Goal: Information Seeking & Learning: Learn about a topic

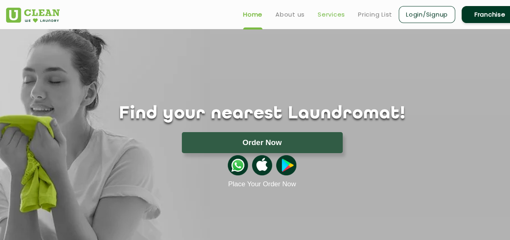
click at [339, 17] on link "Services" at bounding box center [331, 15] width 27 height 10
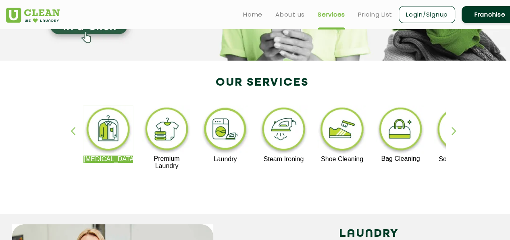
scroll to position [121, 0]
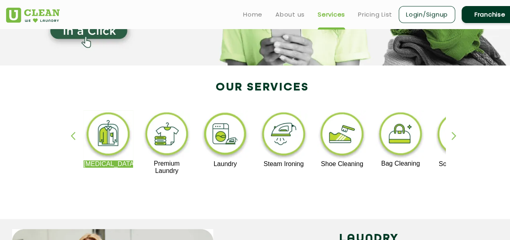
click at [454, 137] on div "button" at bounding box center [458, 143] width 12 height 22
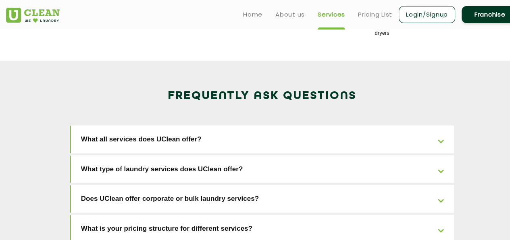
scroll to position [1120, 0]
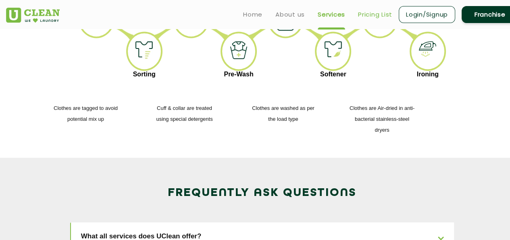
click at [379, 17] on link "Pricing List" at bounding box center [375, 15] width 34 height 10
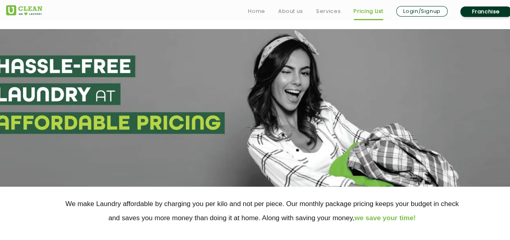
scroll to position [161, 0]
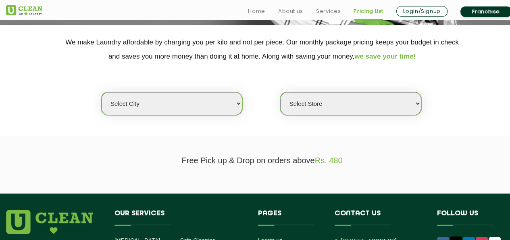
click at [222, 113] on select "Select city [GEOGRAPHIC_DATA] [GEOGRAPHIC_DATA] [GEOGRAPHIC_DATA] [GEOGRAPHIC_D…" at bounding box center [171, 103] width 141 height 23
select select "149"
click at [101, 92] on select "Select city [GEOGRAPHIC_DATA] [GEOGRAPHIC_DATA] [GEOGRAPHIC_DATA] [GEOGRAPHIC_D…" at bounding box center [171, 103] width 141 height 23
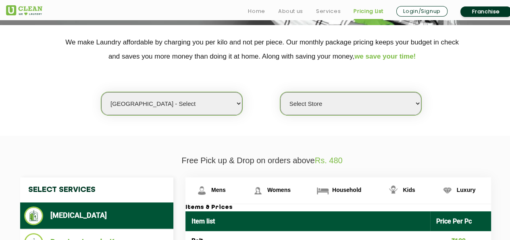
click at [336, 103] on select "Select Store UClean Select Bandra" at bounding box center [350, 103] width 141 height 23
select select "437"
click at [280, 92] on select "Select Store UClean Select Bandra" at bounding box center [350, 103] width 141 height 23
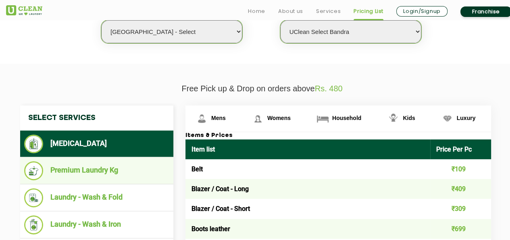
scroll to position [282, 0]
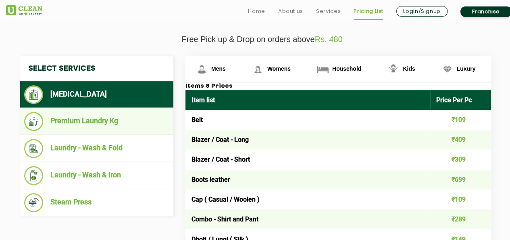
click at [108, 128] on li "Premium Laundry Kg" at bounding box center [96, 121] width 145 height 19
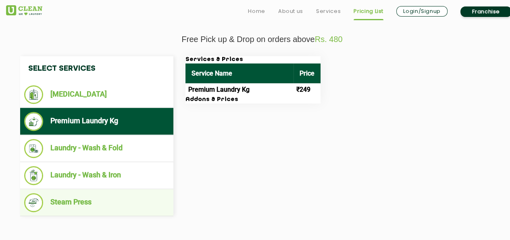
click at [73, 198] on li "Steam Press" at bounding box center [96, 202] width 145 height 19
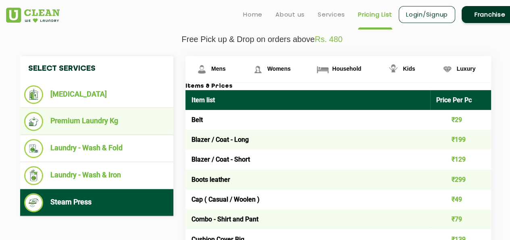
click at [119, 114] on li "Premium Laundry Kg" at bounding box center [96, 121] width 145 height 19
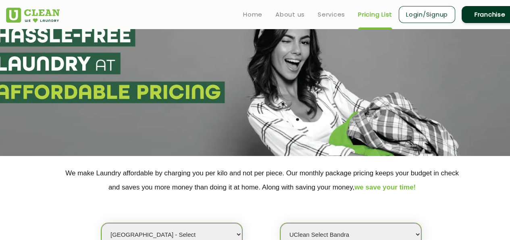
scroll to position [0, 0]
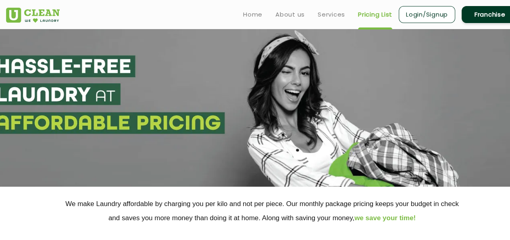
click at [333, 20] on ul "Home About us Services Pricing List Login/Signup Franchise" at bounding box center [378, 14] width 282 height 19
click at [333, 17] on link "Services" at bounding box center [331, 15] width 27 height 10
